Goal: Task Accomplishment & Management: Manage account settings

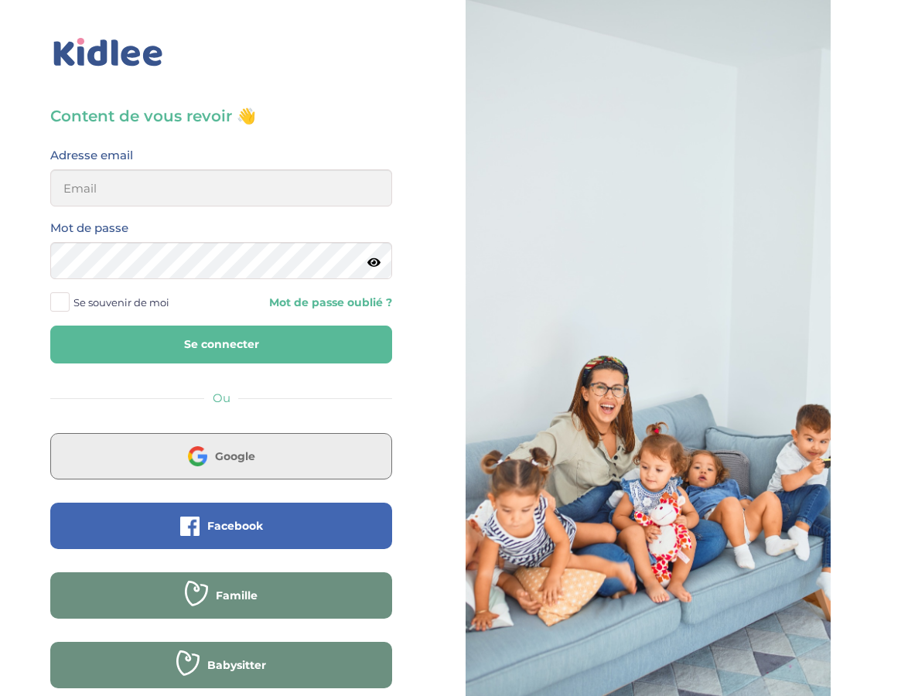
click at [188, 459] on img at bounding box center [197, 455] width 19 height 19
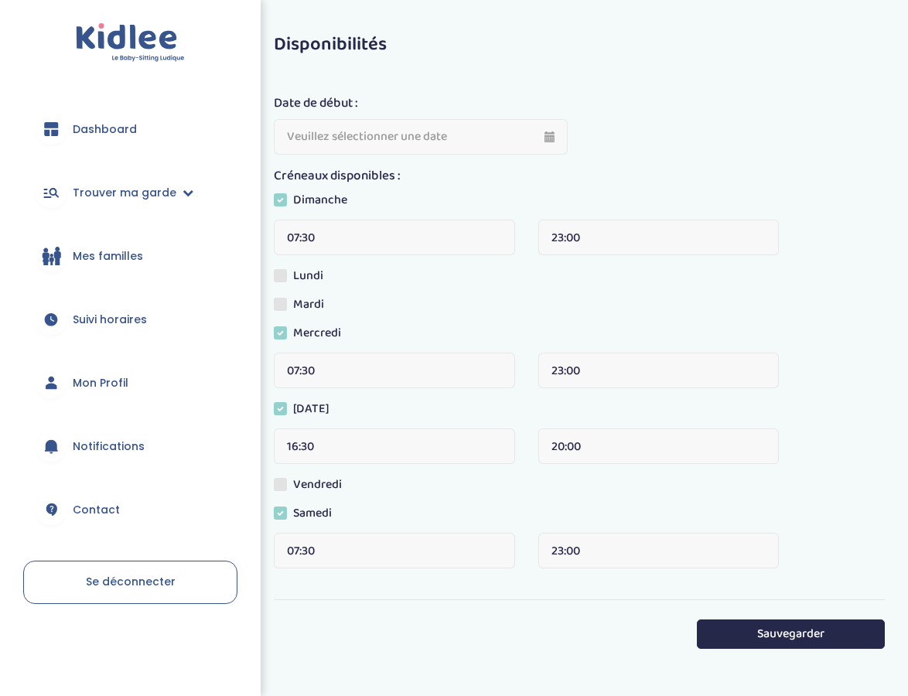
click at [88, 257] on span "Mes familles" at bounding box center [108, 256] width 70 height 16
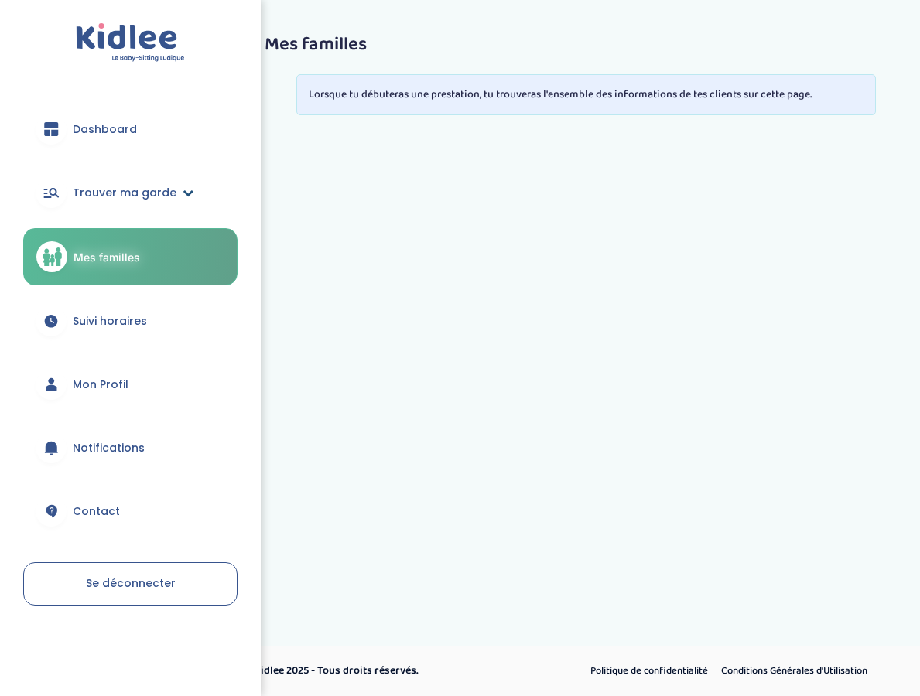
click at [165, 193] on span "Trouver ma garde" at bounding box center [125, 193] width 104 height 16
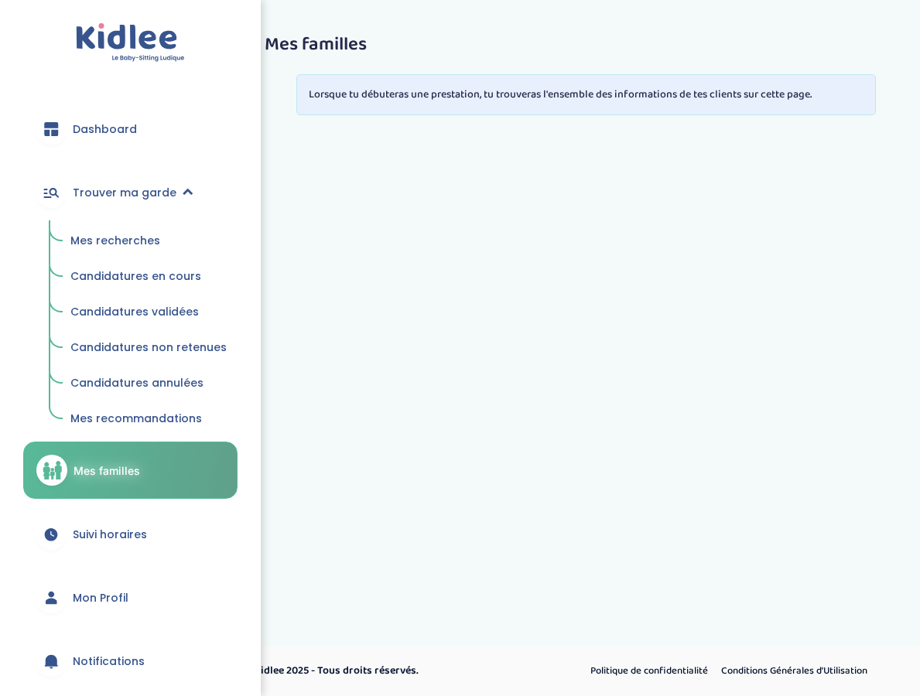
click at [116, 228] on link "Mes recherches" at bounding box center [149, 241] width 178 height 29
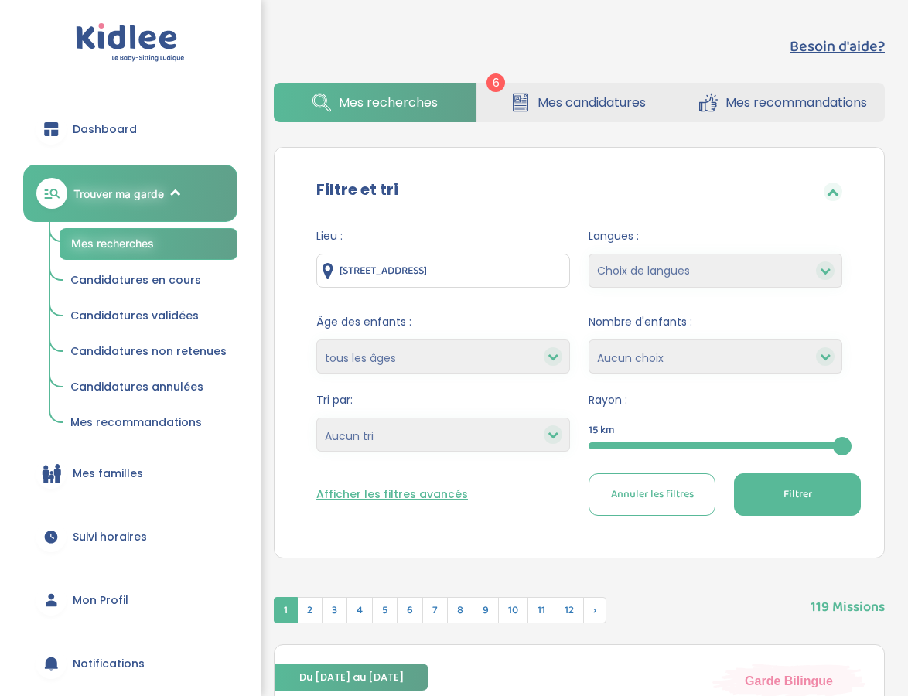
click at [148, 281] on span "Candidatures en cours" at bounding box center [135, 279] width 131 height 15
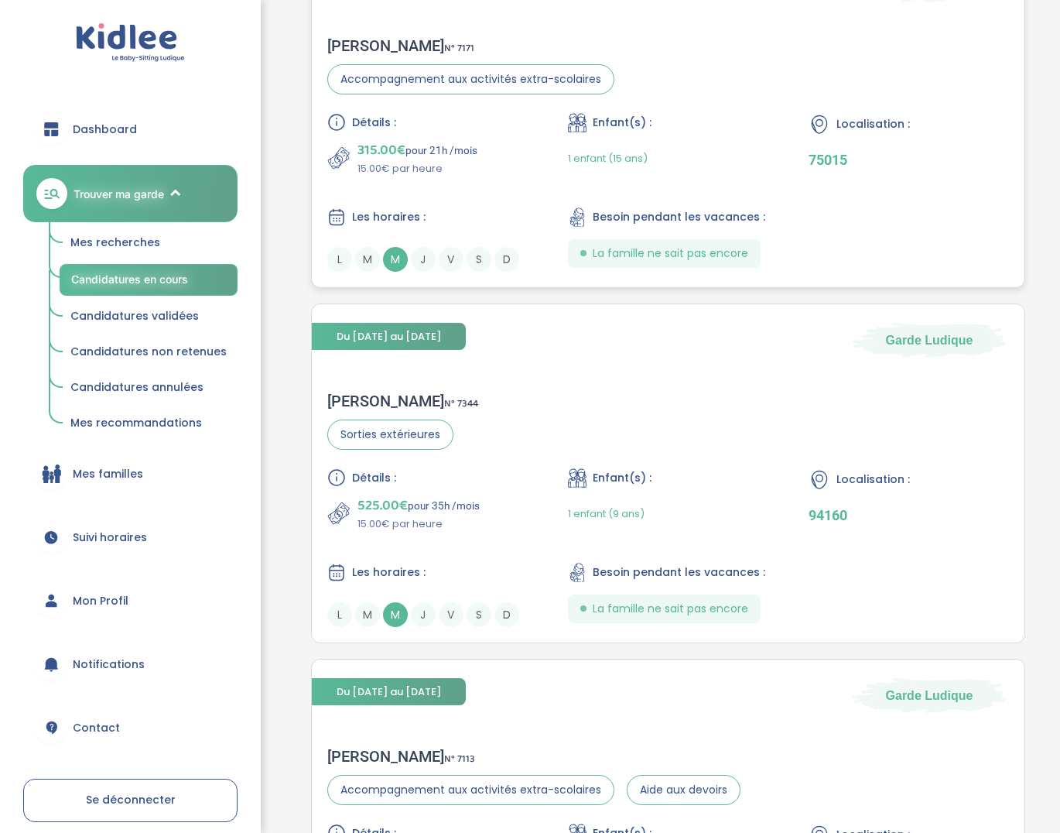
scroll to position [1119, 0]
click at [364, 41] on div "Marion C . N° 7171" at bounding box center [470, 45] width 287 height 19
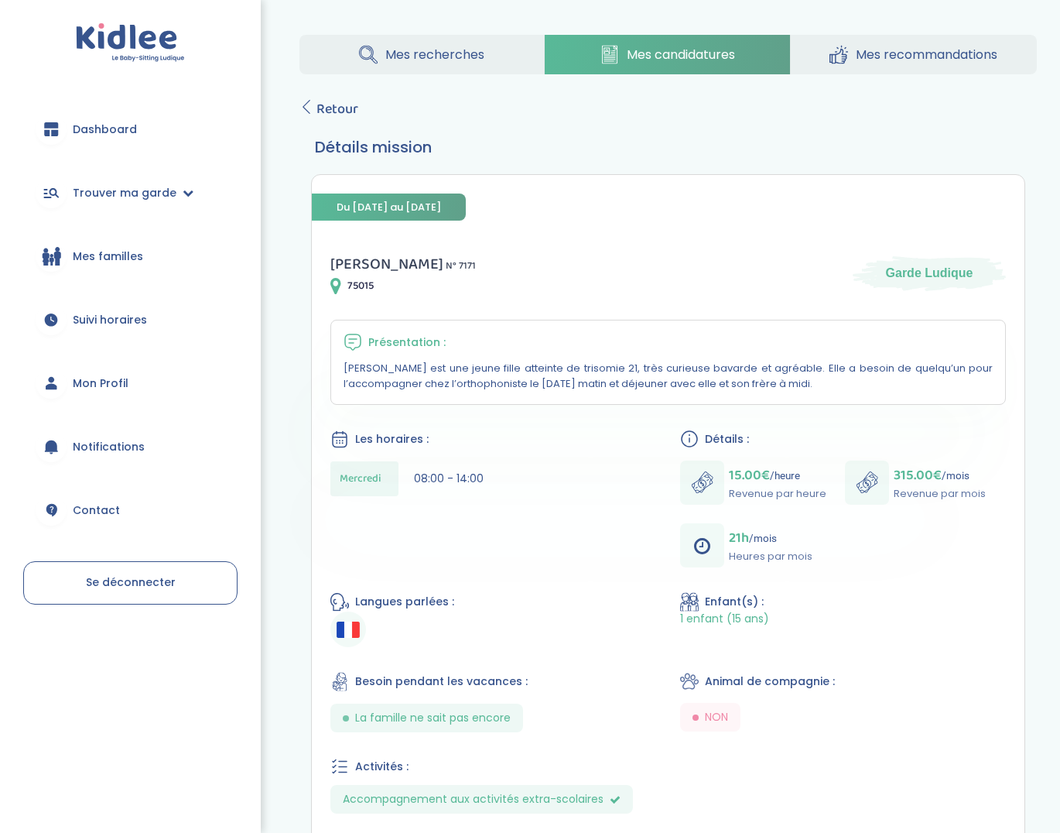
drag, startPoint x: 623, startPoint y: 368, endPoint x: 633, endPoint y: 370, distance: 10.3
click at [631, 369] on p "[PERSON_NAME] est une jeune fille atteinte de trisomie 21, très curieuse bavard…" at bounding box center [668, 376] width 649 height 31
click at [689, 366] on p "[PERSON_NAME] est une jeune fille atteinte de trisomie 21, très curieuse bavard…" at bounding box center [668, 376] width 649 height 31
